Goal: Find specific page/section: Find specific page/section

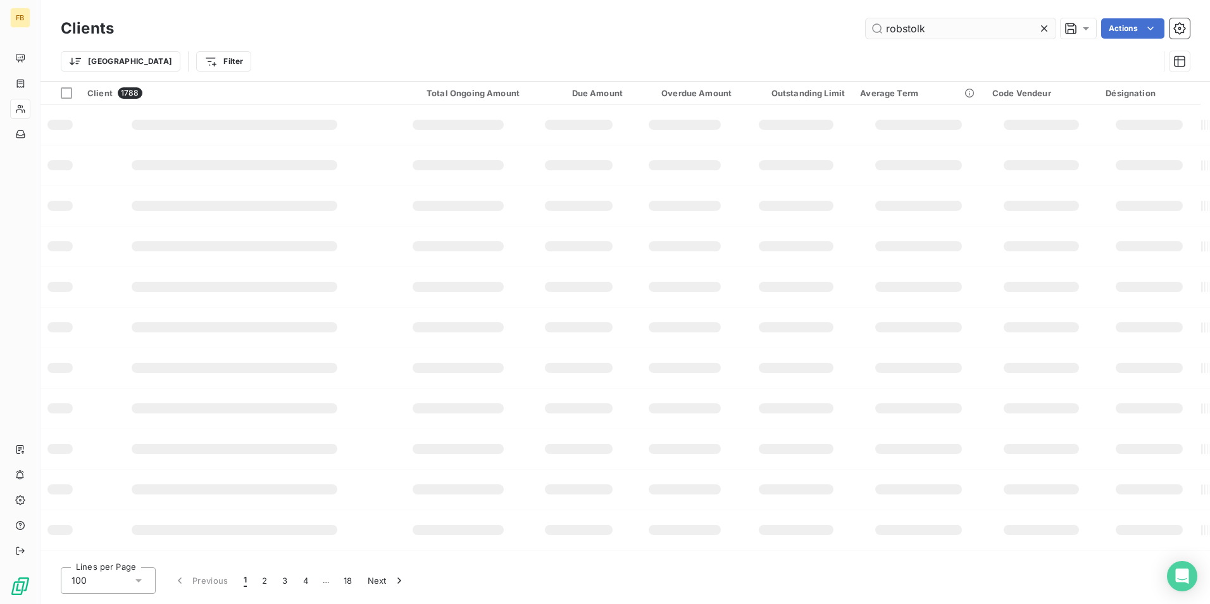
type input "robstolk"
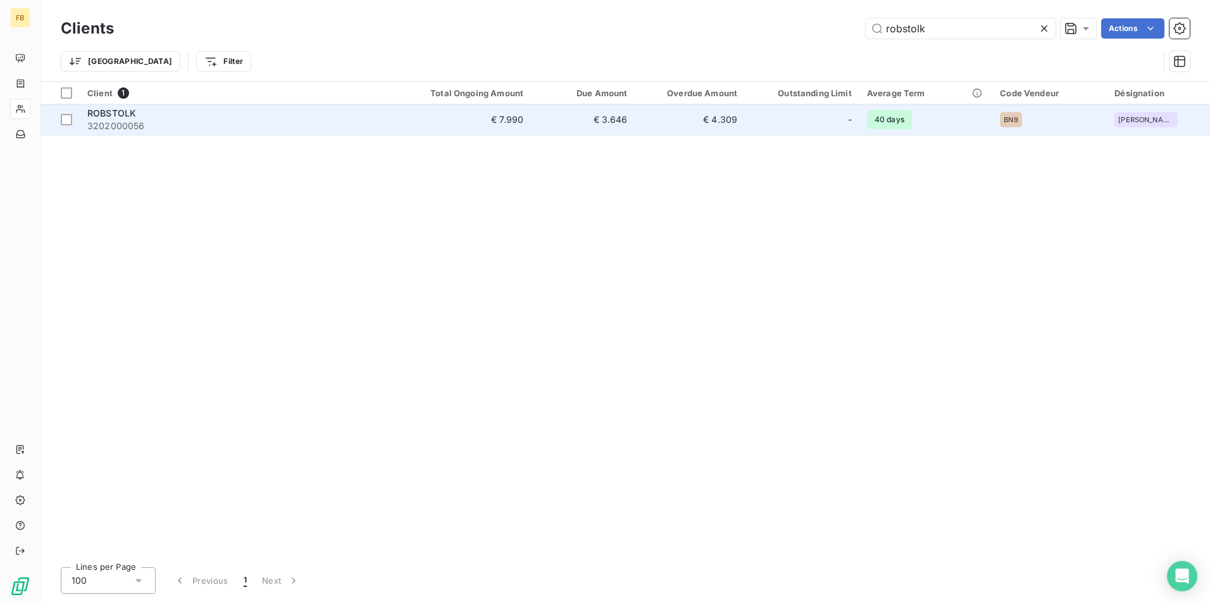
click at [101, 112] on span "ROBSTOLK" at bounding box center [111, 113] width 49 height 11
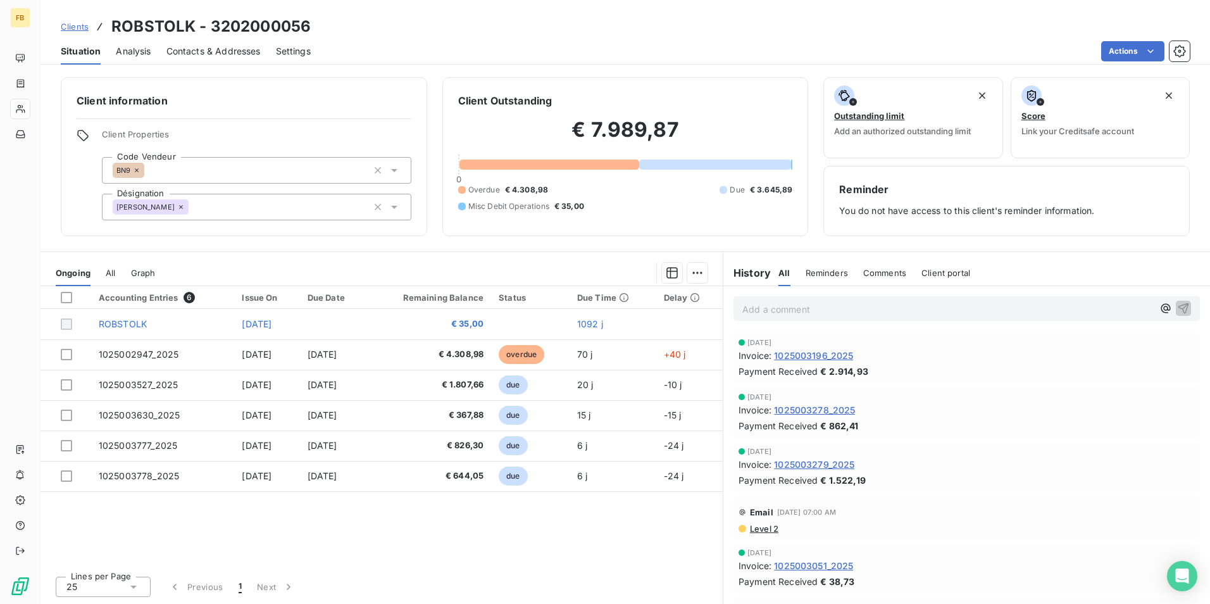
click at [108, 274] on span "All" at bounding box center [110, 273] width 9 height 10
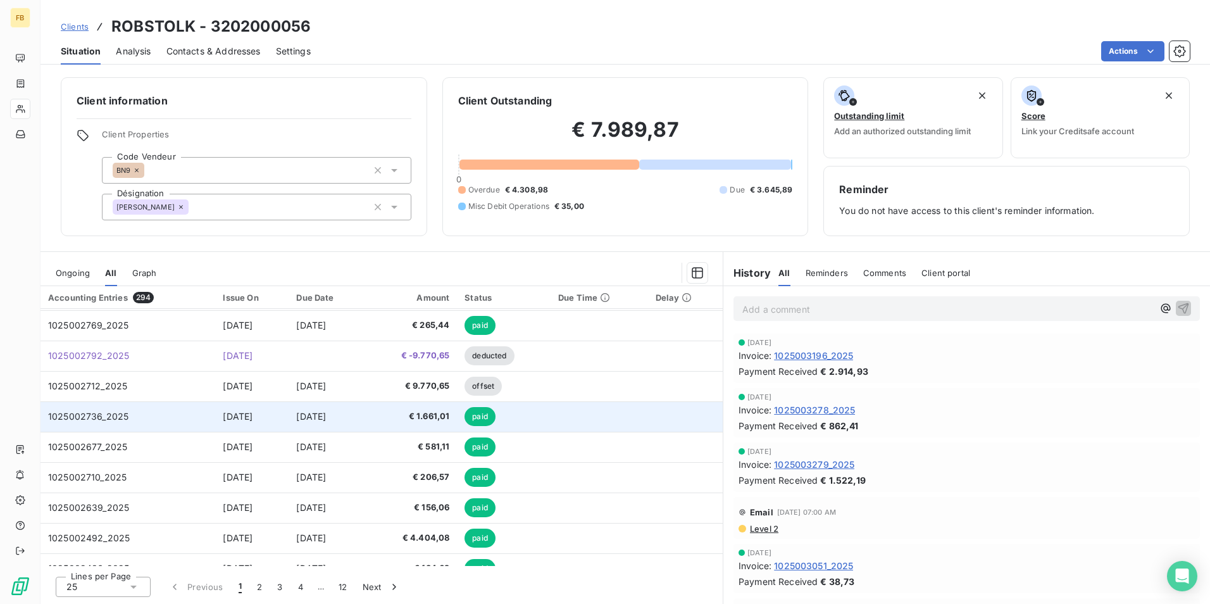
scroll to position [503, 0]
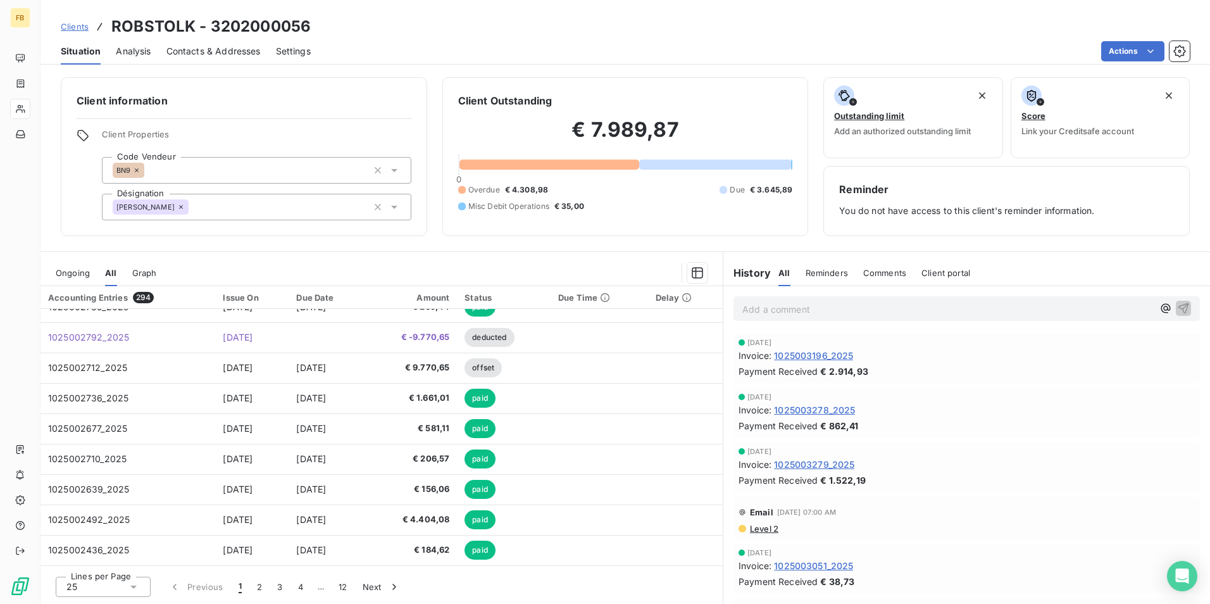
drag, startPoint x: 372, startPoint y: 585, endPoint x: 402, endPoint y: 573, distance: 32.1
click at [372, 585] on button "Next" at bounding box center [381, 586] width 53 height 27
click at [301, 584] on button "4" at bounding box center [301, 586] width 20 height 27
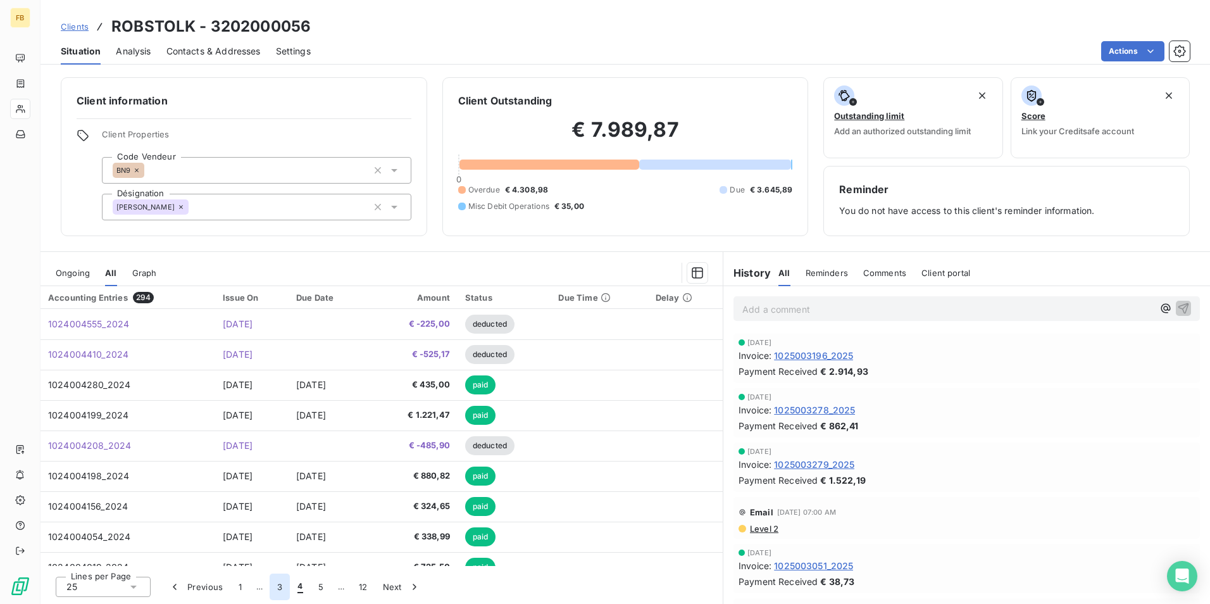
click at [284, 587] on button "3" at bounding box center [280, 586] width 20 height 27
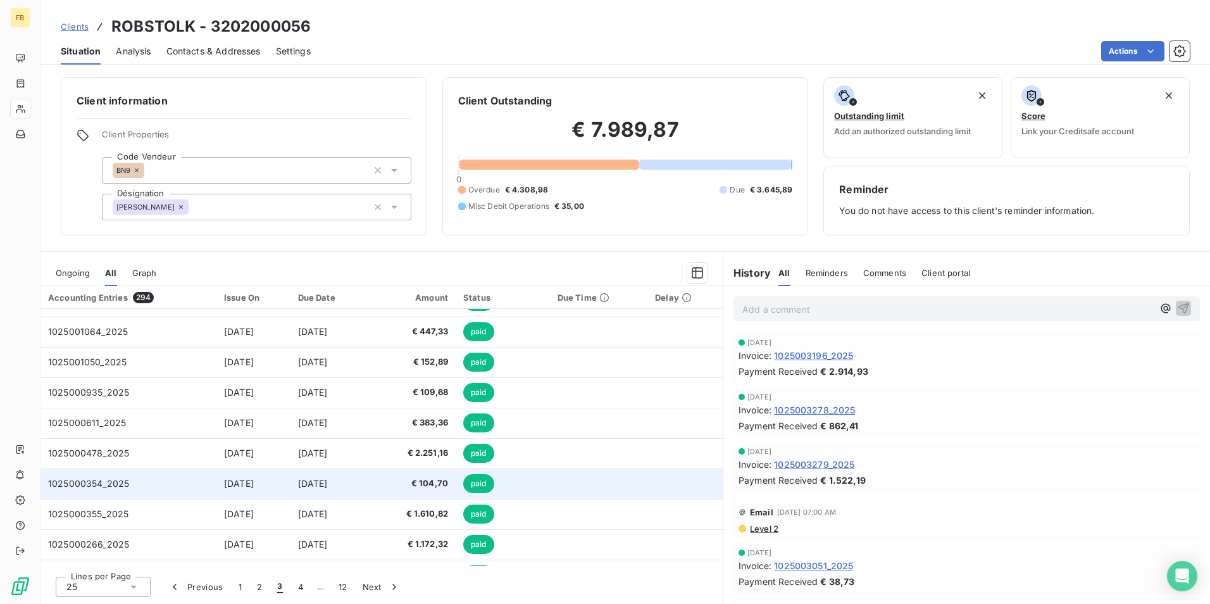
scroll to position [0, 0]
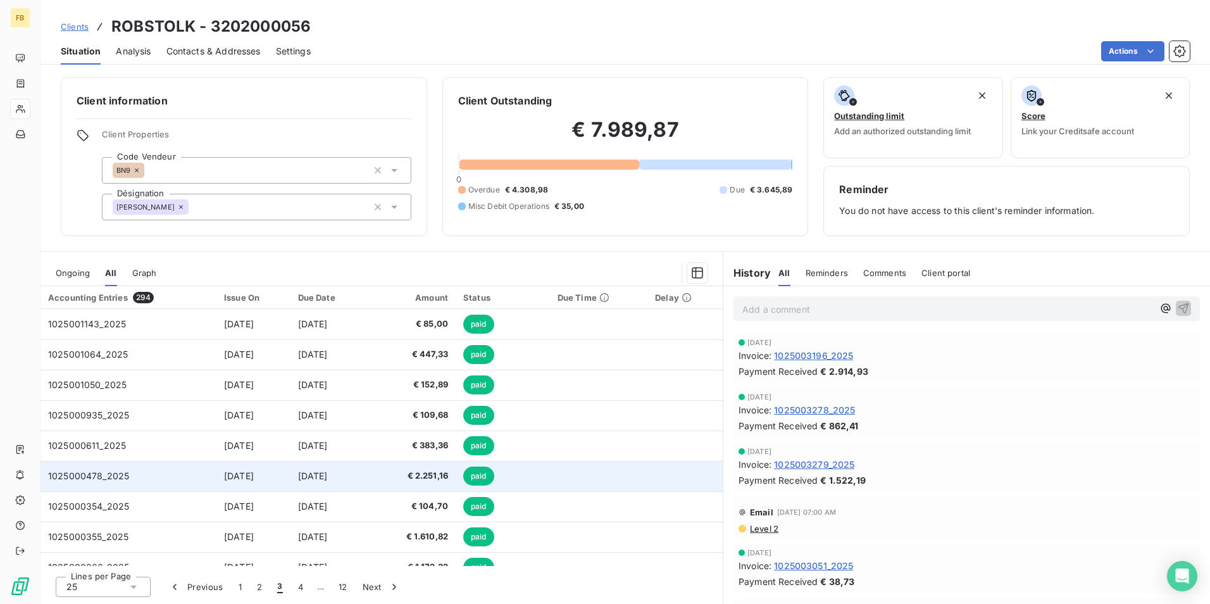
click at [426, 478] on span "€ 2.251,16" at bounding box center [412, 476] width 74 height 13
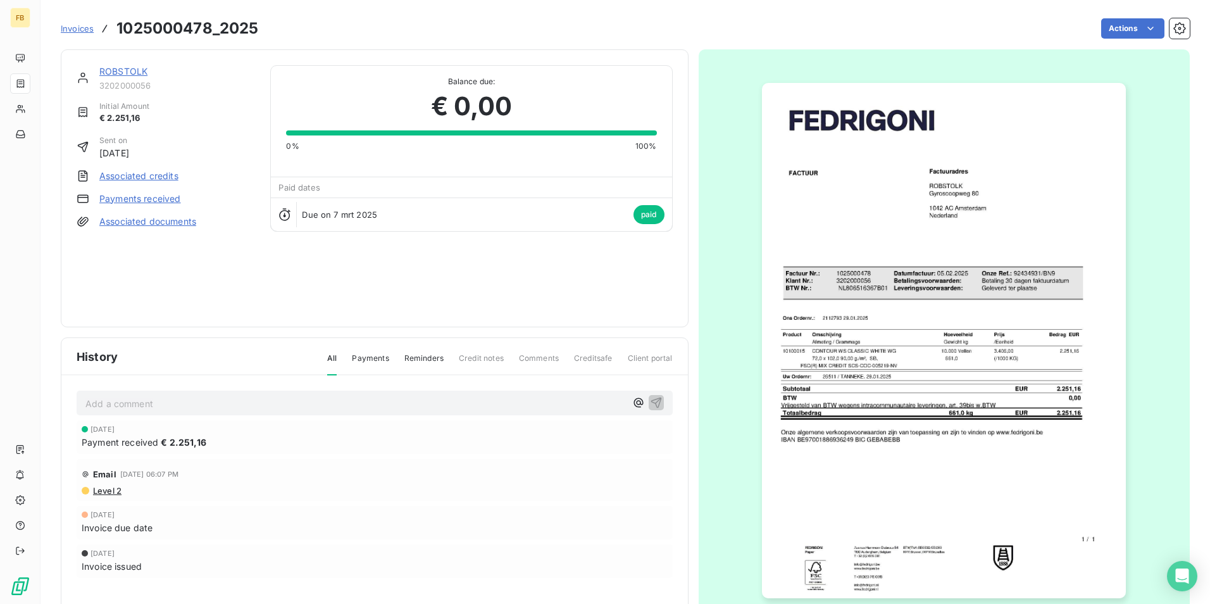
click at [1018, 158] on img "button" at bounding box center [944, 340] width 364 height 515
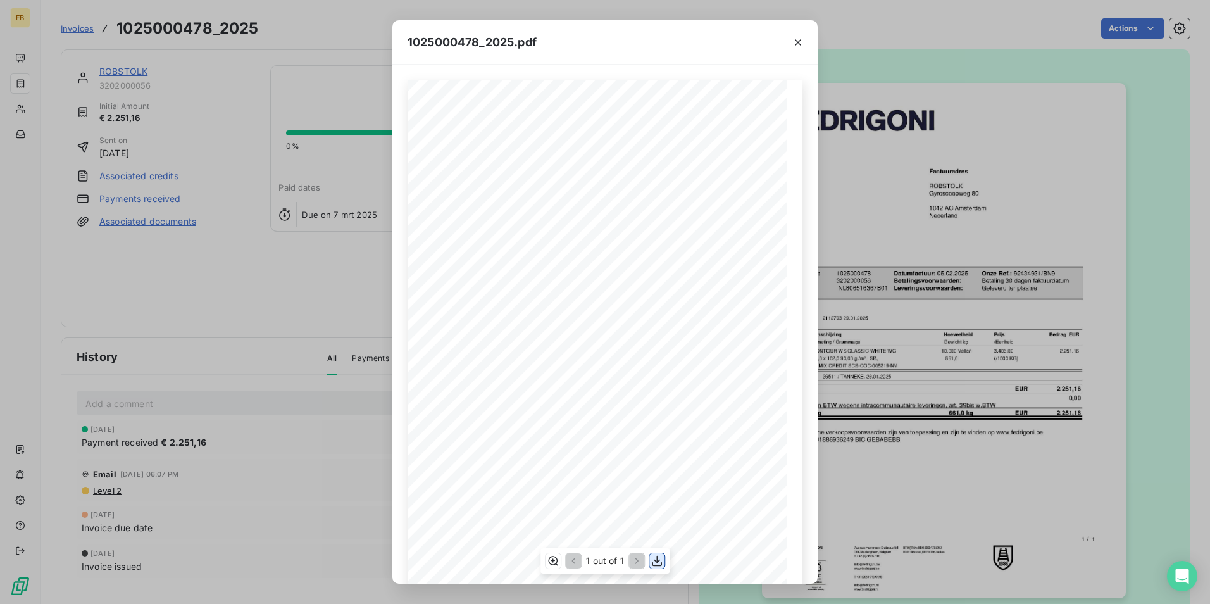
click at [653, 559] on icon "button" at bounding box center [657, 560] width 13 height 13
drag, startPoint x: 798, startPoint y: 37, endPoint x: 738, endPoint y: 55, distance: 62.7
click at [796, 39] on icon "button" at bounding box center [798, 42] width 13 height 13
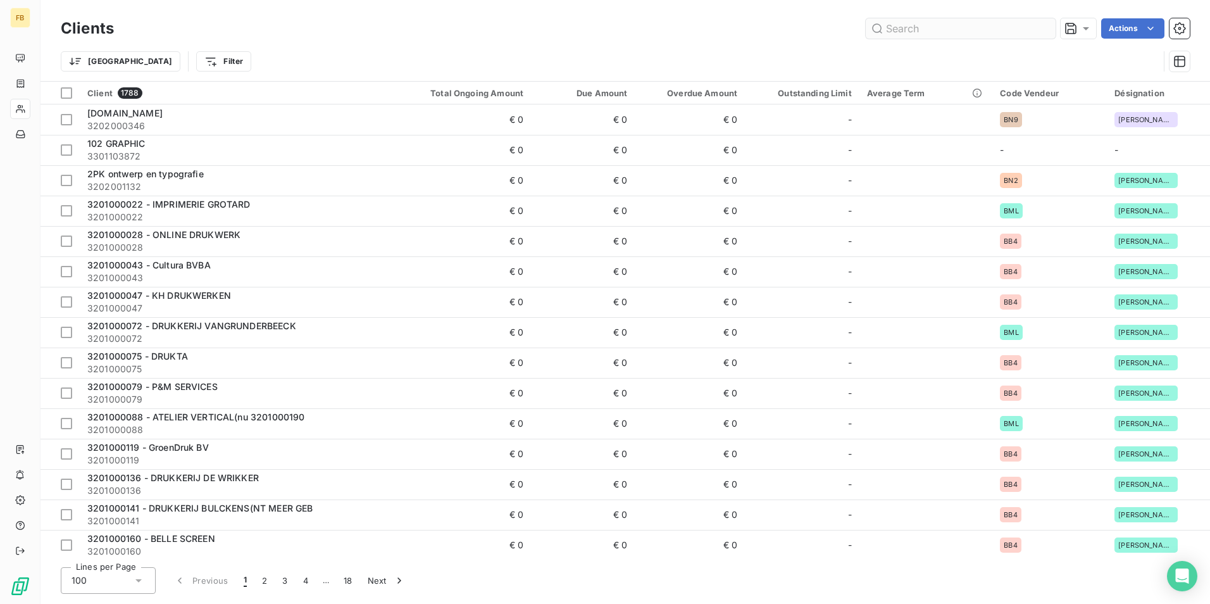
click at [896, 28] on input "text" at bounding box center [961, 28] width 190 height 20
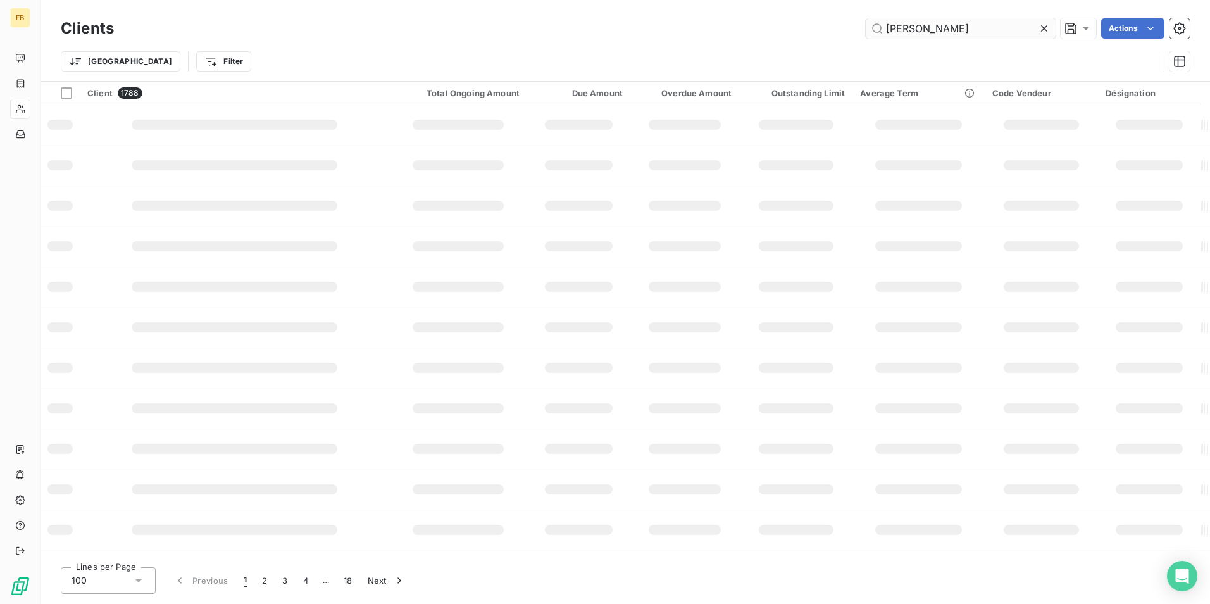
type input "[PERSON_NAME]"
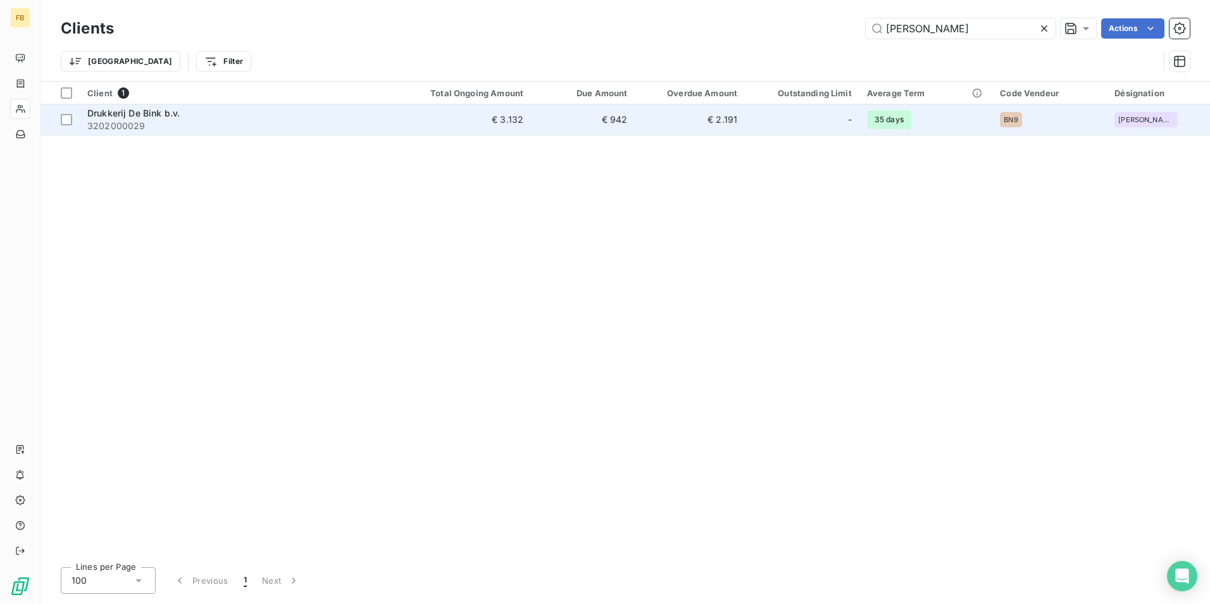
click at [127, 113] on span "Drukkerij De Bink b.v." at bounding box center [133, 113] width 92 height 11
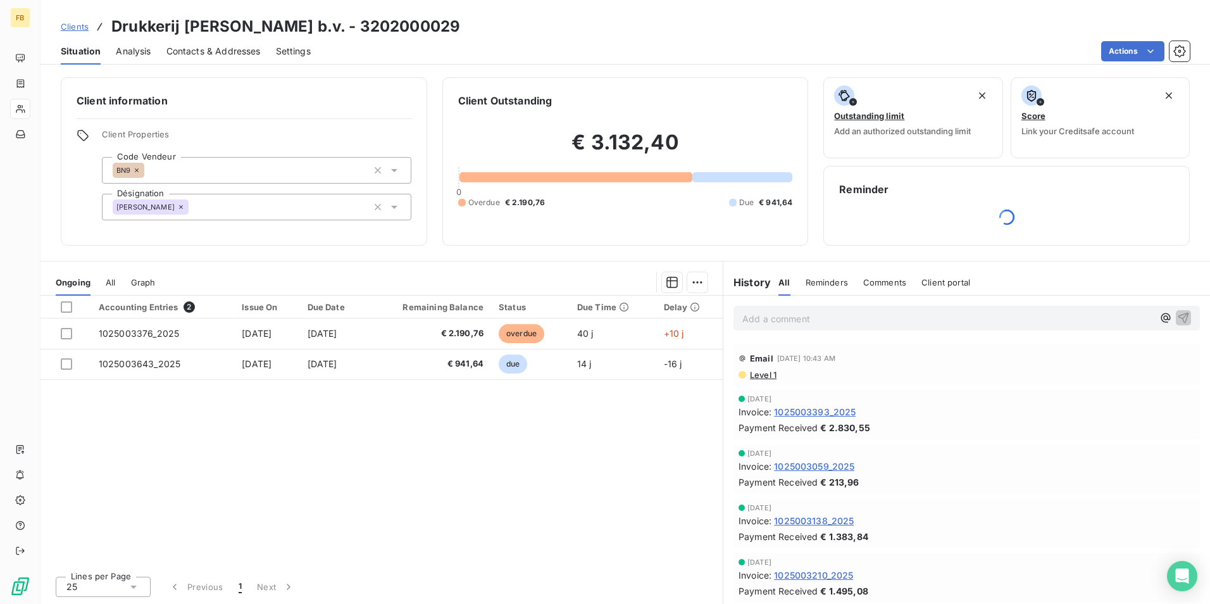
click at [113, 281] on span "All" at bounding box center [110, 282] width 9 height 10
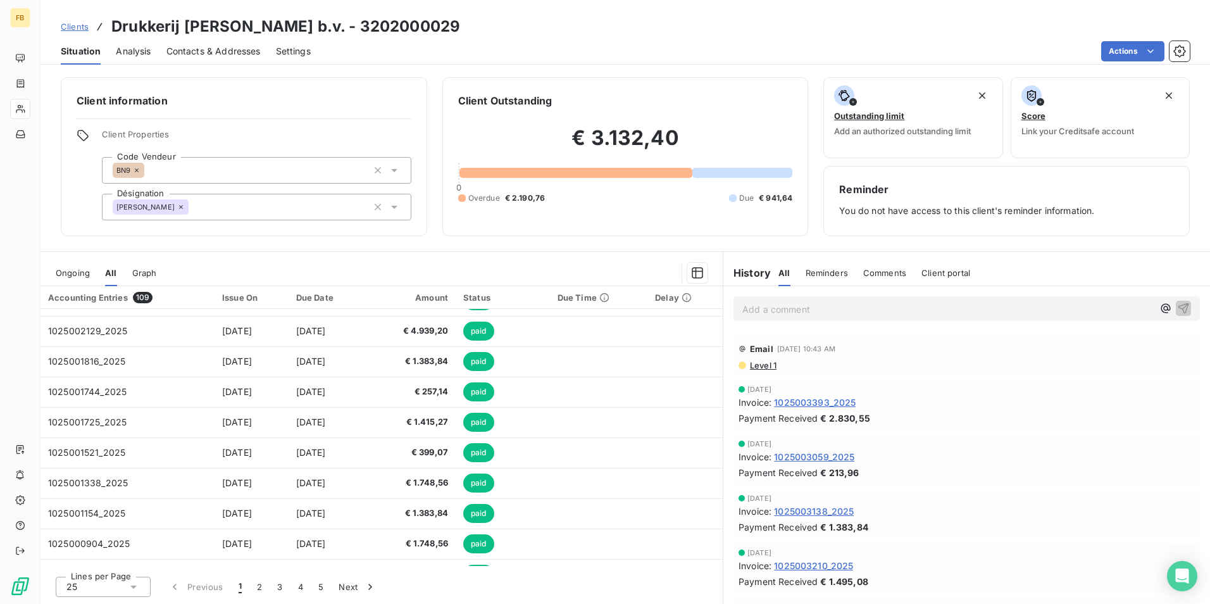
scroll to position [377, 0]
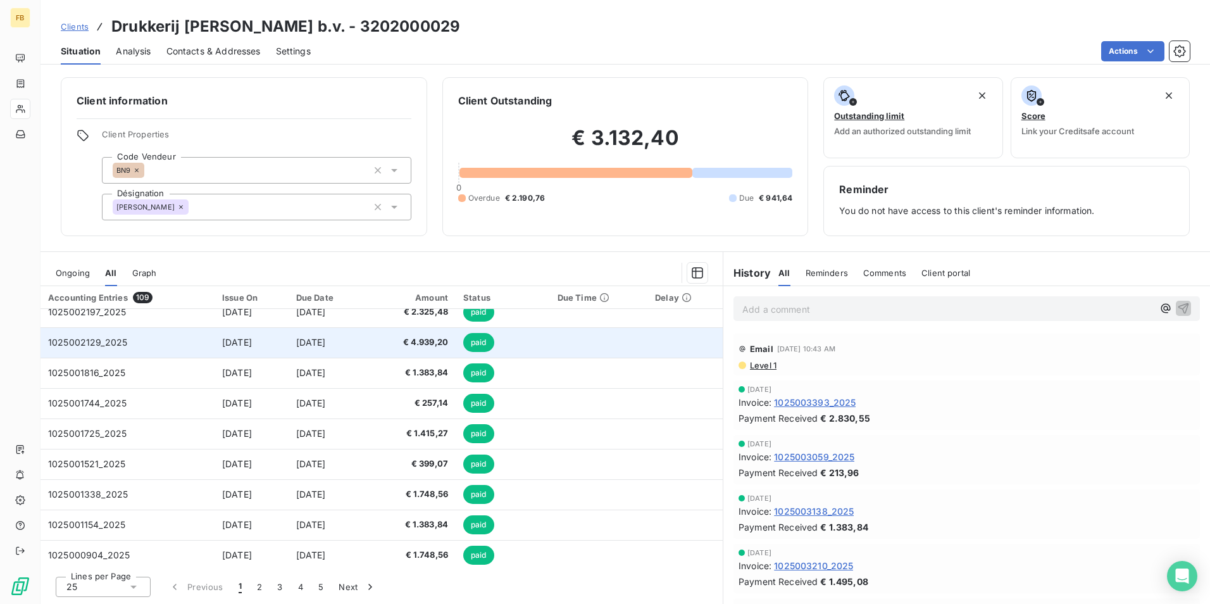
click at [442, 341] on span "€ 4.939,20" at bounding box center [410, 342] width 75 height 13
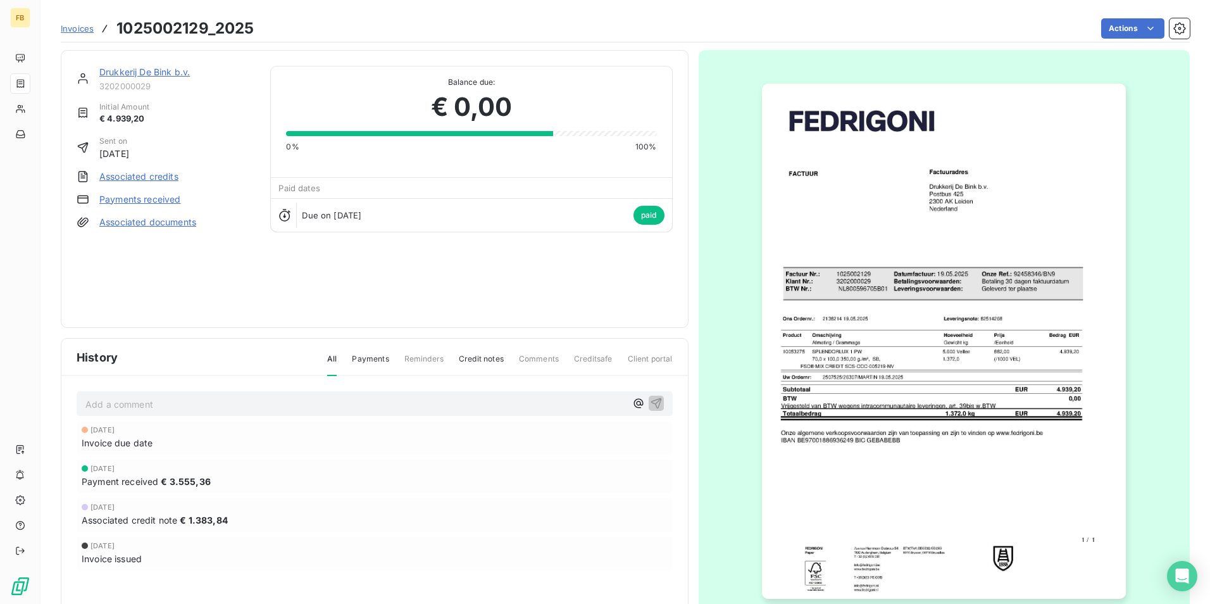
scroll to position [1, 0]
click at [973, 352] on img "button" at bounding box center [944, 339] width 364 height 515
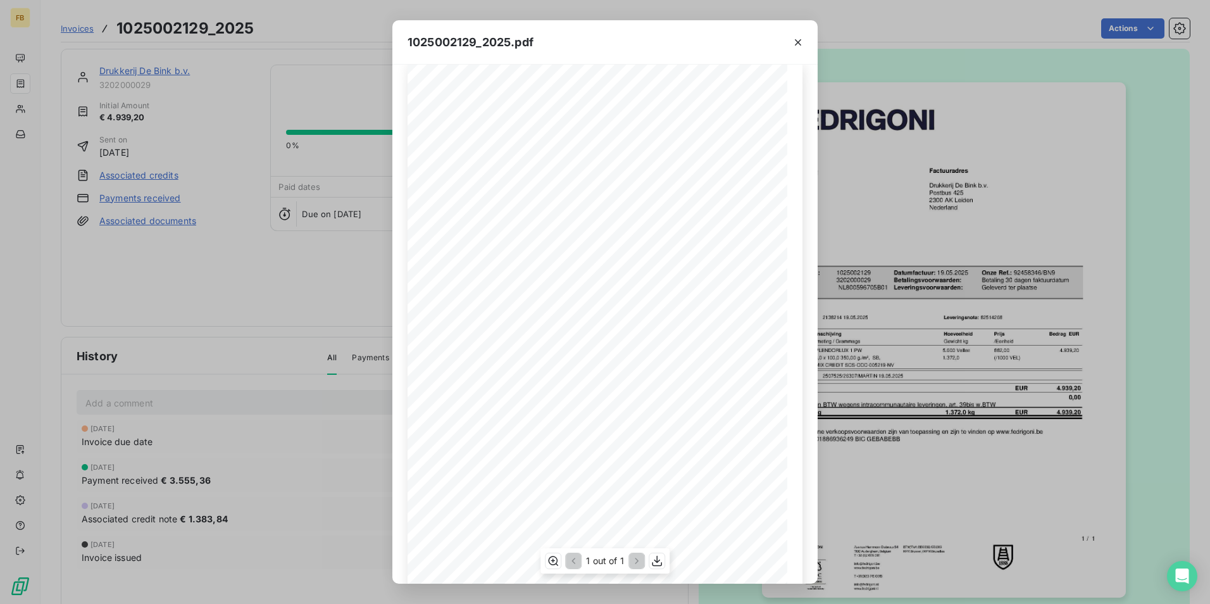
scroll to position [0, 0]
click at [797, 39] on icon "button" at bounding box center [798, 42] width 13 height 13
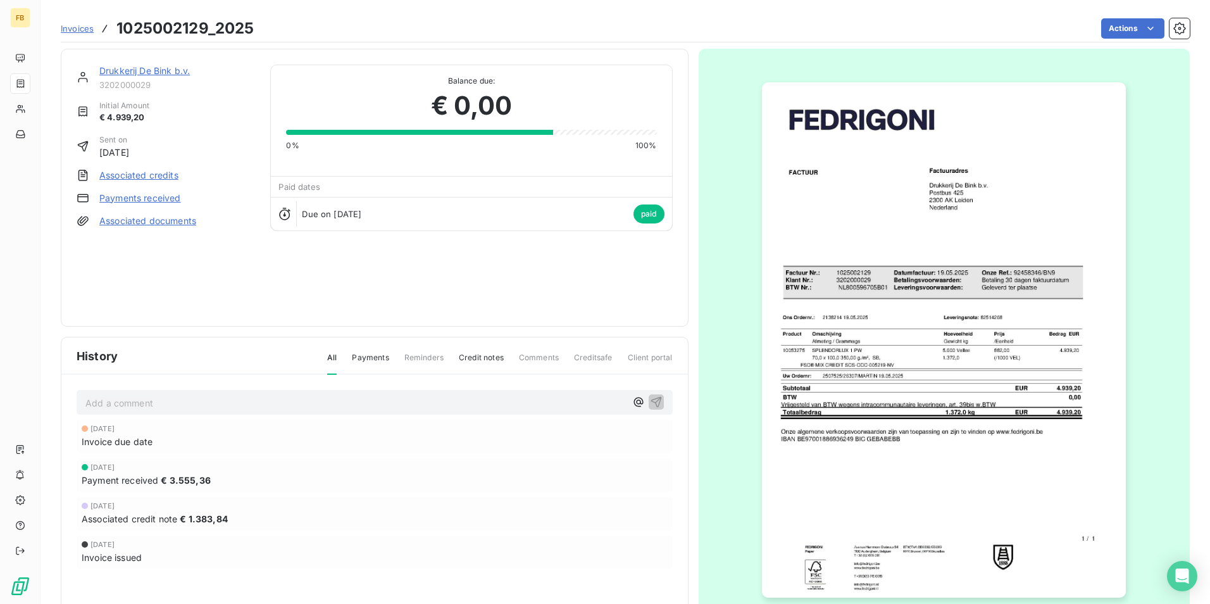
click at [975, 365] on img "button" at bounding box center [944, 339] width 364 height 515
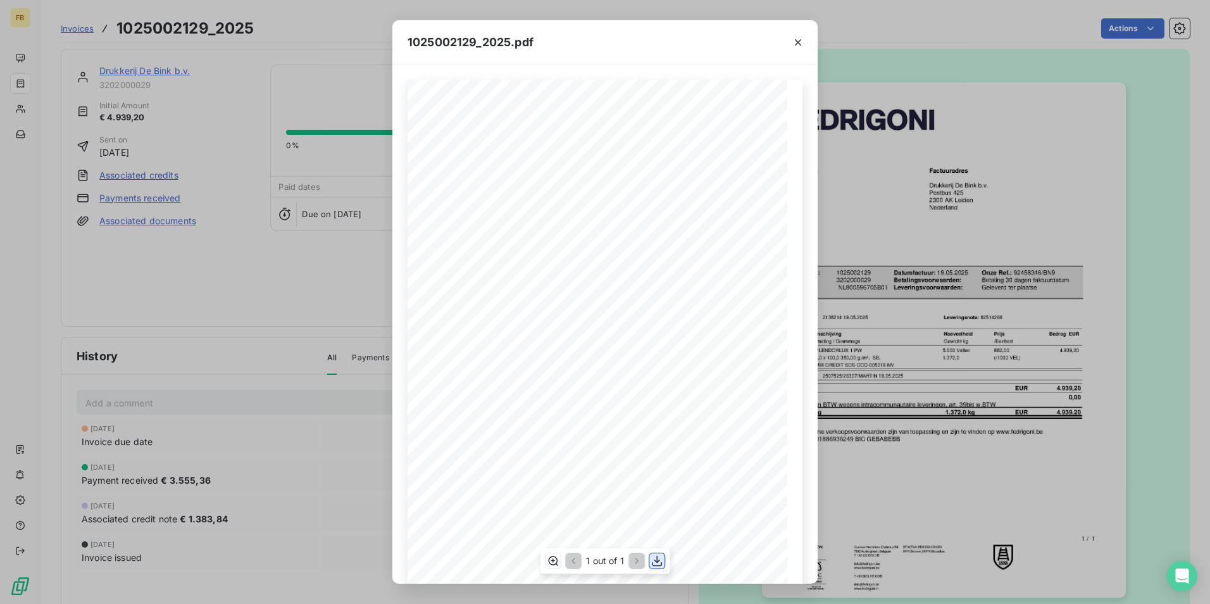
click at [654, 560] on icon "button" at bounding box center [657, 561] width 10 height 11
